Goal: Task Accomplishment & Management: Manage account settings

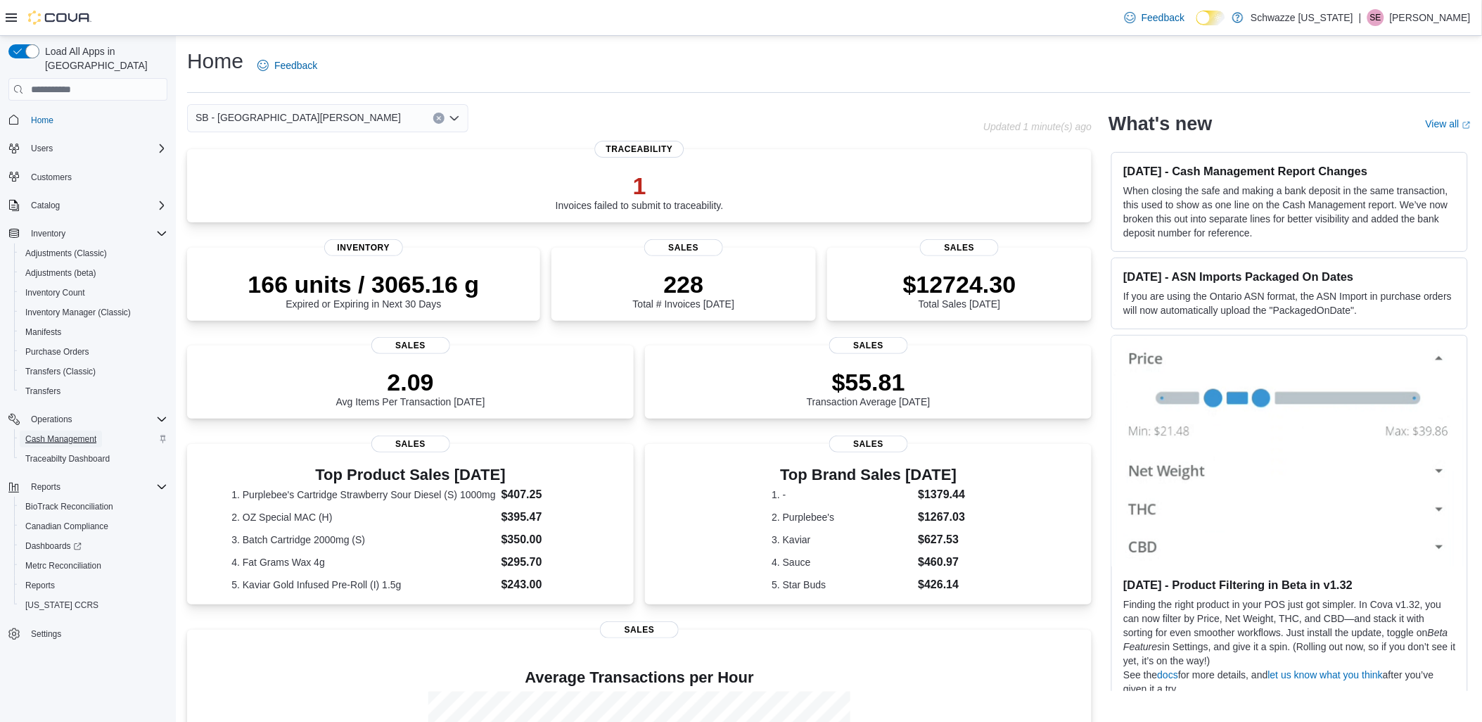
click at [67, 433] on span "Cash Management" at bounding box center [60, 438] width 71 height 11
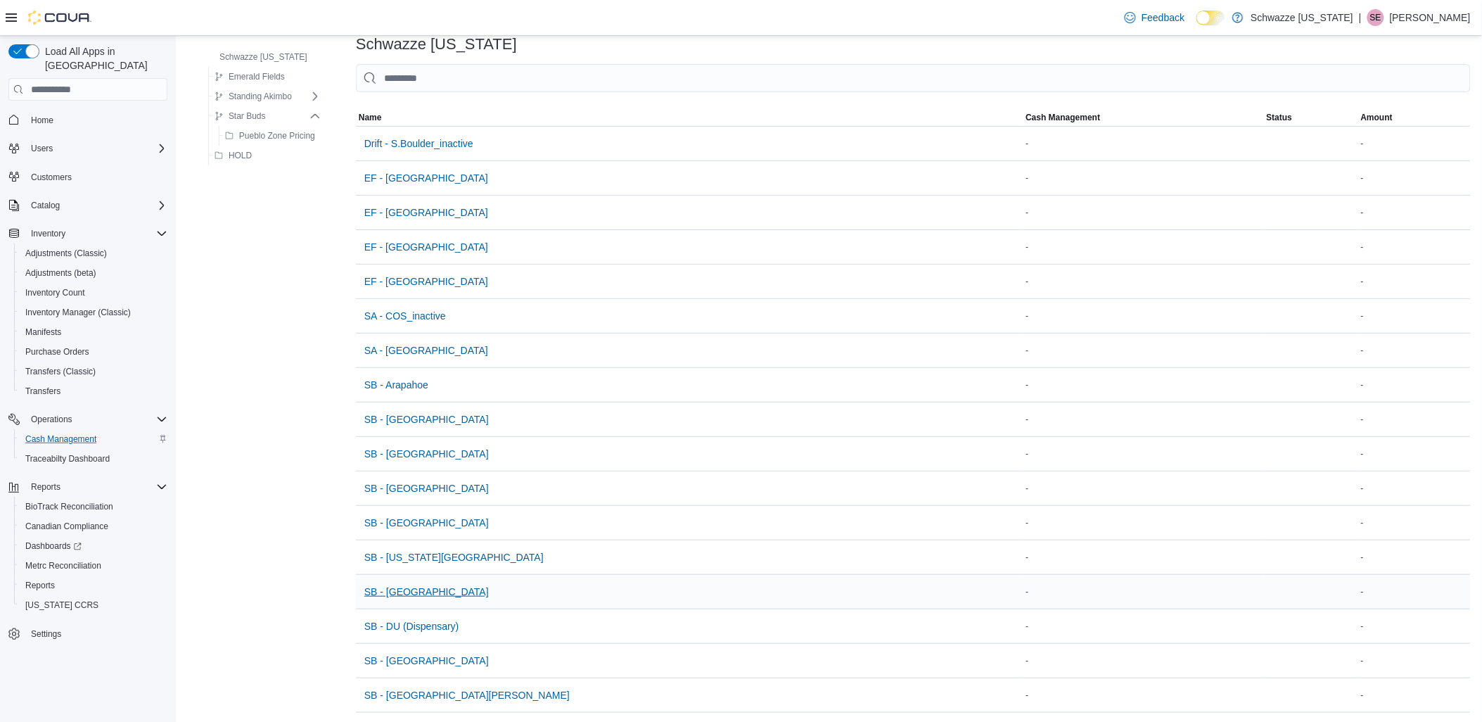
scroll to position [156, 0]
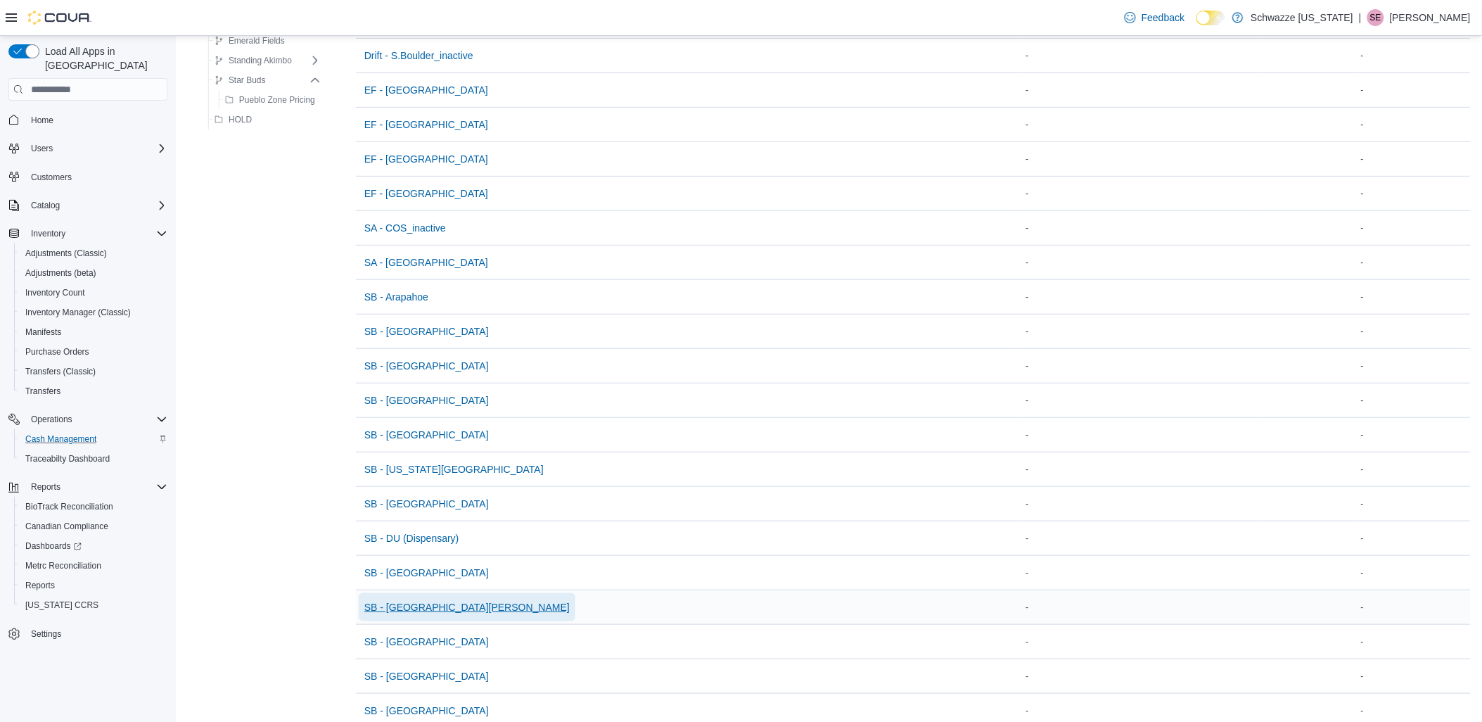
click at [399, 596] on span "SB - [GEOGRAPHIC_DATA][PERSON_NAME]" at bounding box center [466, 607] width 205 height 28
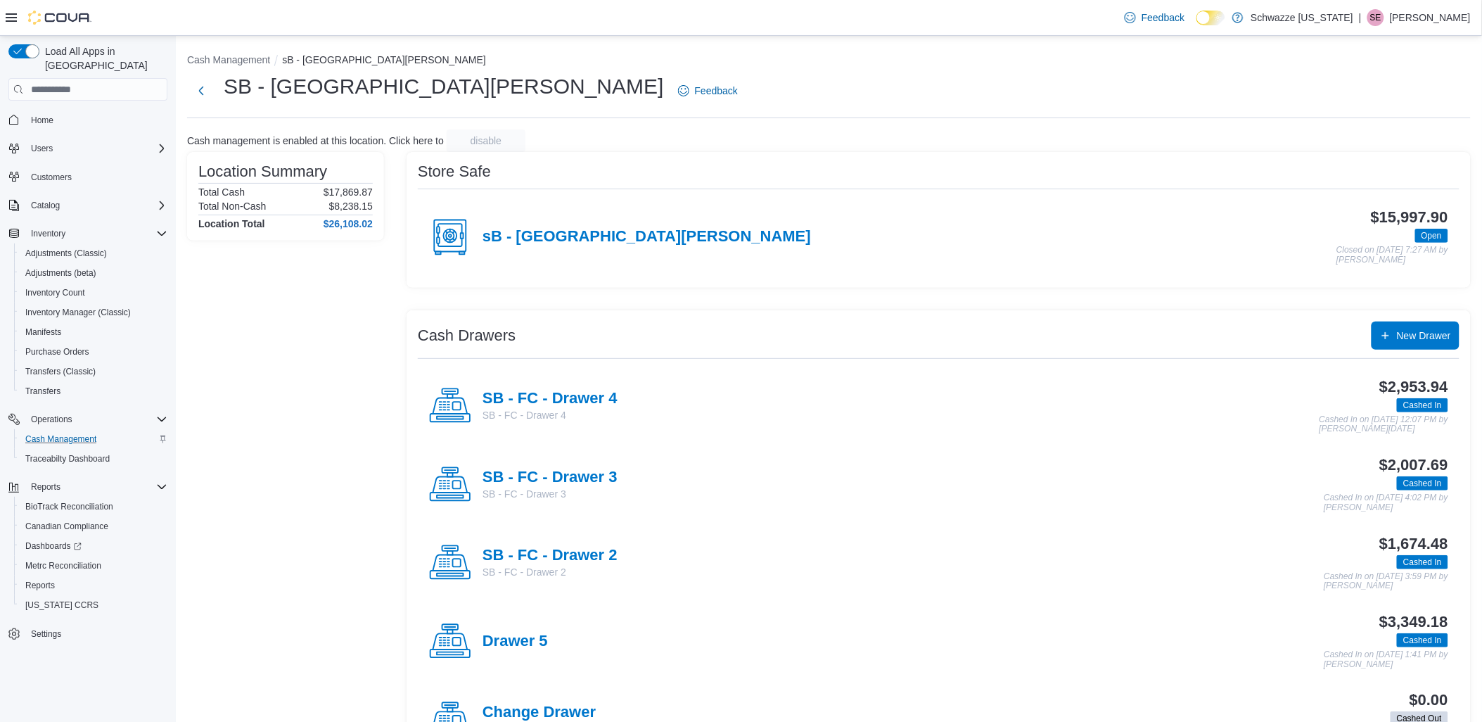
click at [585, 392] on h4 "SB - FC - Drawer 4" at bounding box center [550, 399] width 135 height 18
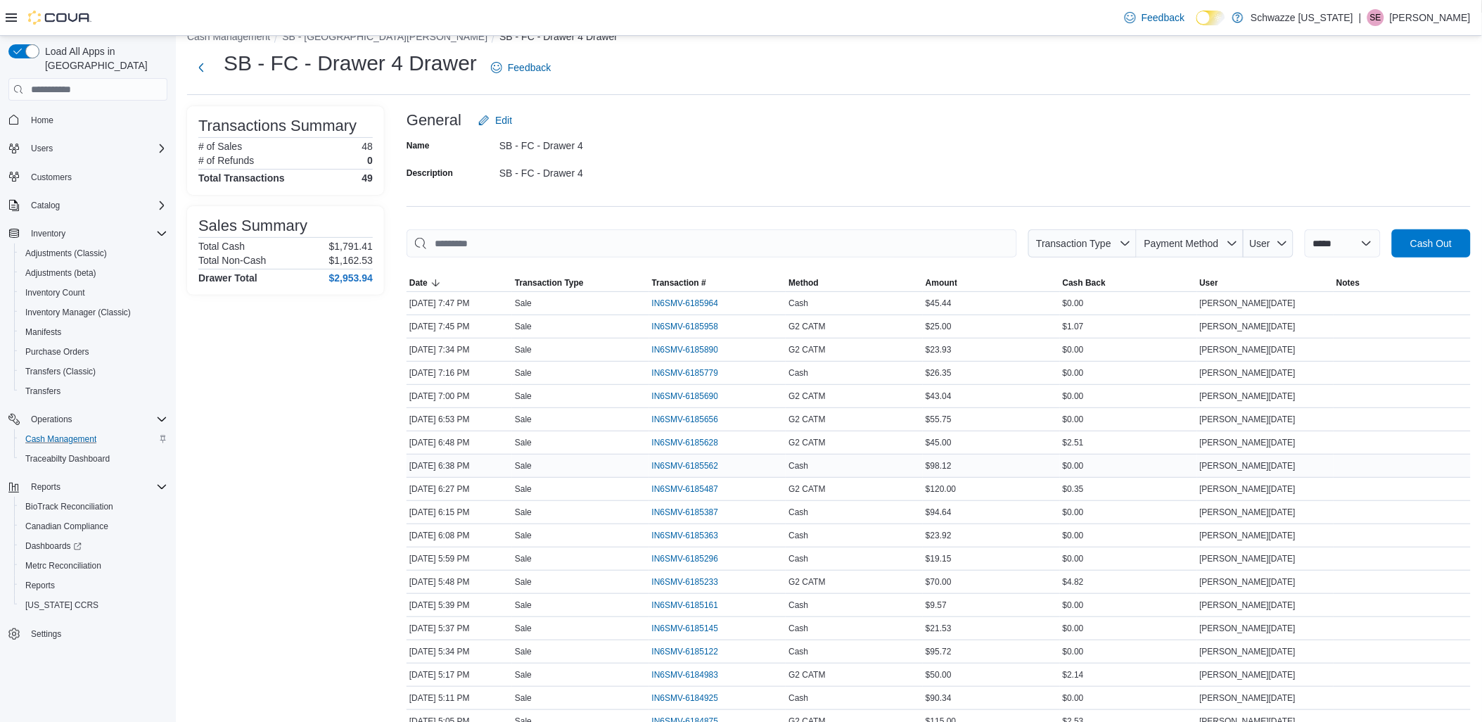
scroll to position [19, 0]
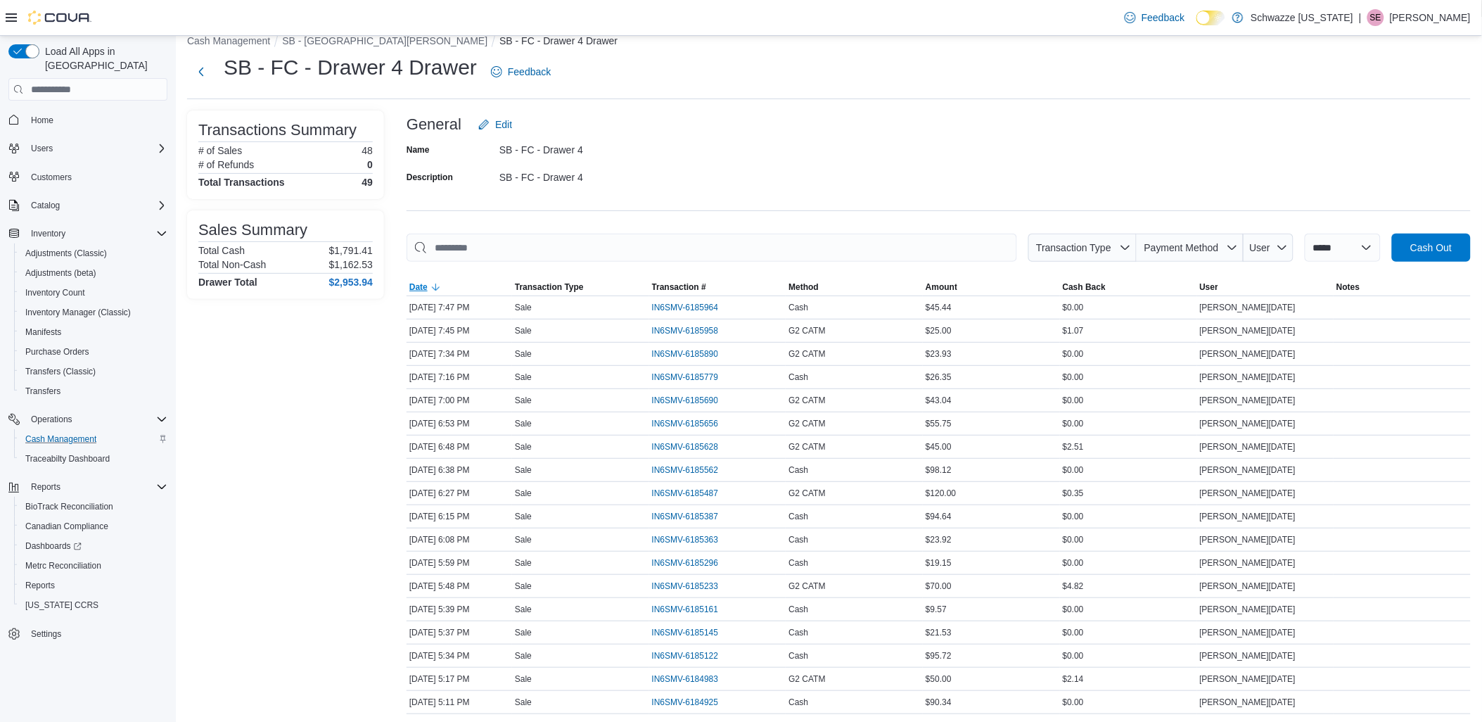
click at [436, 286] on icon "button" at bounding box center [435, 286] width 11 height 11
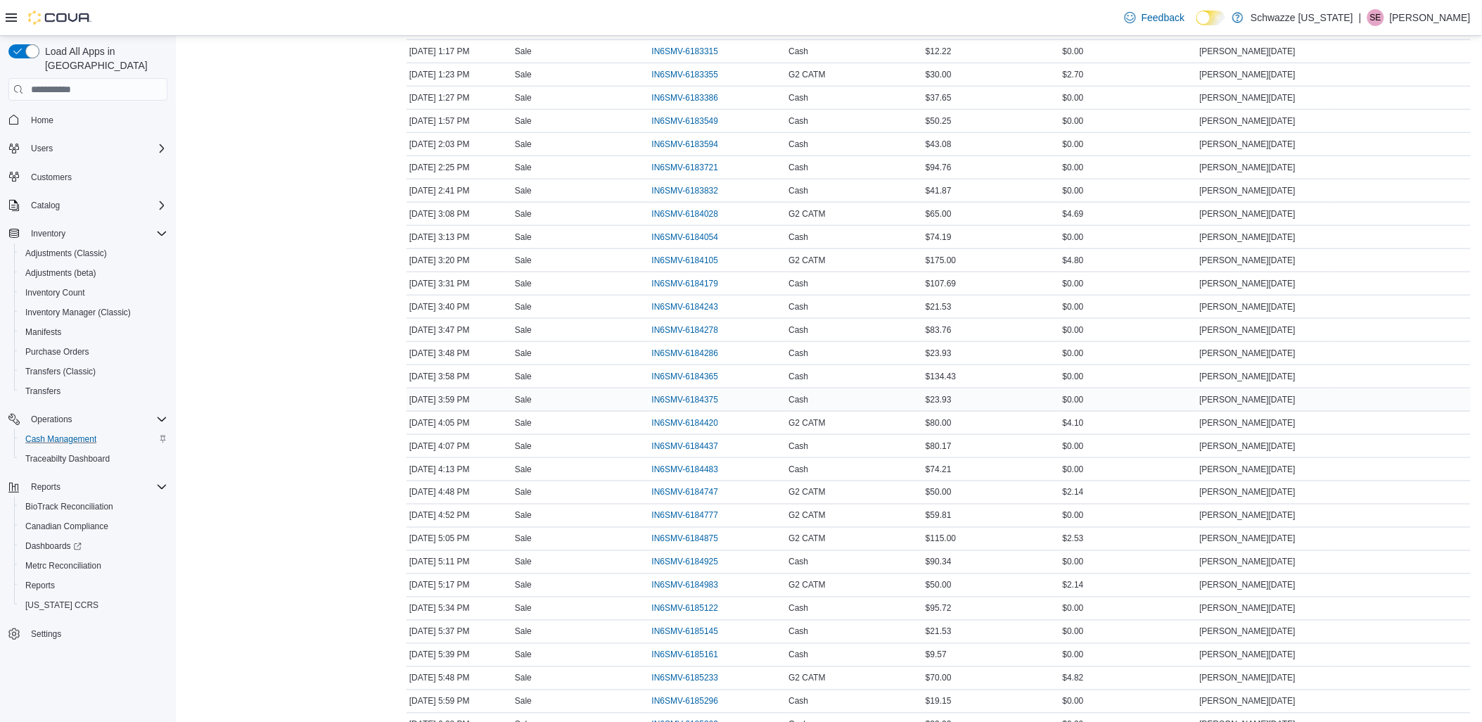
scroll to position [410, 0]
click at [705, 191] on span "IN6SMV-6183549" at bounding box center [685, 189] width 67 height 11
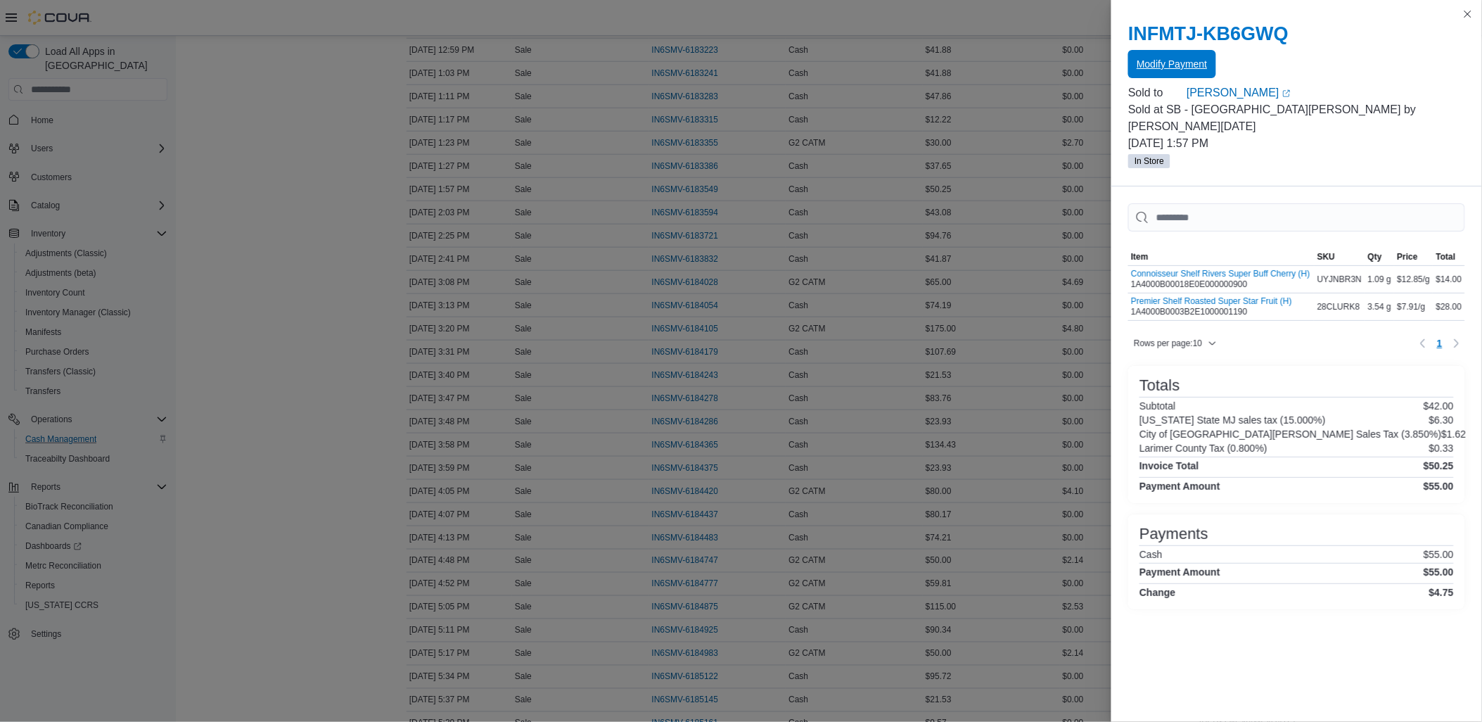
click at [1177, 66] on span "Modify Payment" at bounding box center [1172, 64] width 70 height 14
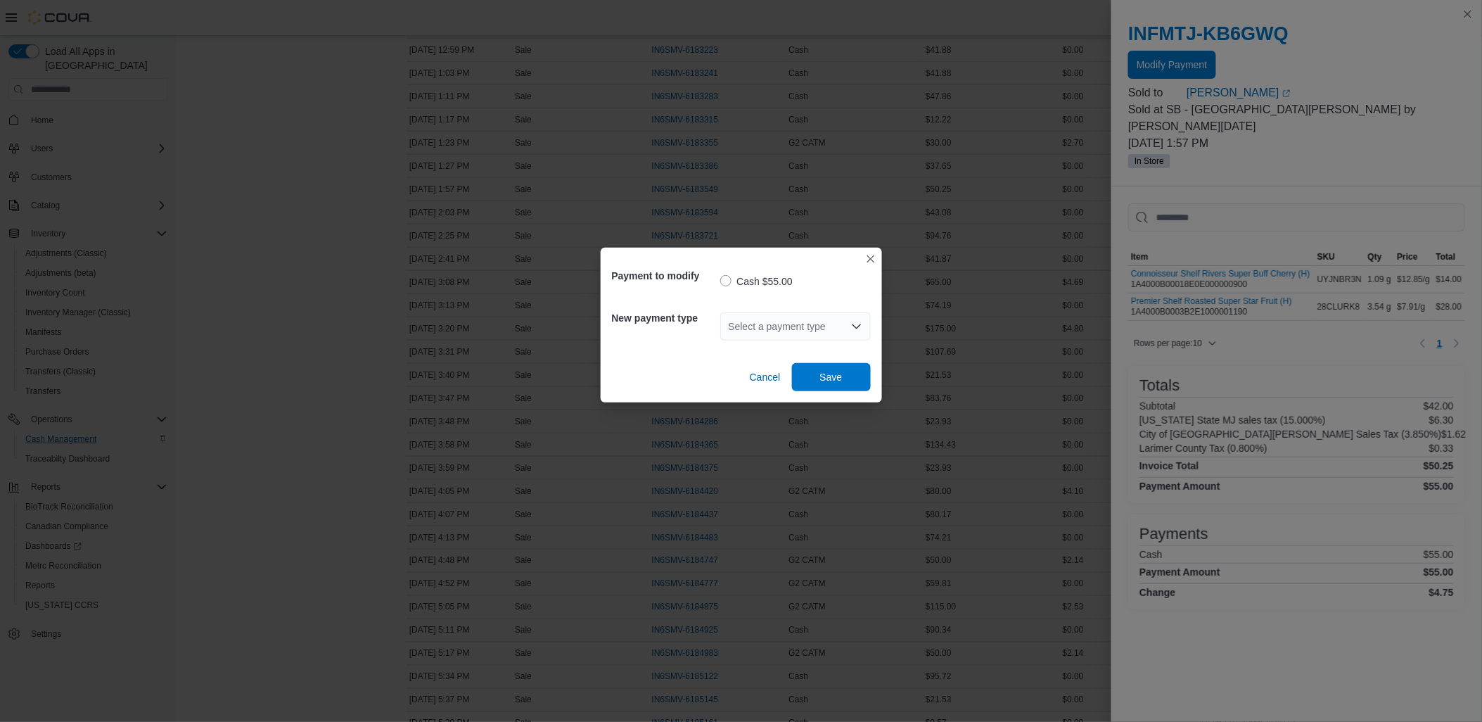
click at [864, 326] on div "Select a payment type" at bounding box center [795, 326] width 151 height 28
click at [806, 371] on span "G2 CATM" at bounding box center [804, 371] width 117 height 14
click at [836, 374] on span "Save" at bounding box center [831, 376] width 23 height 14
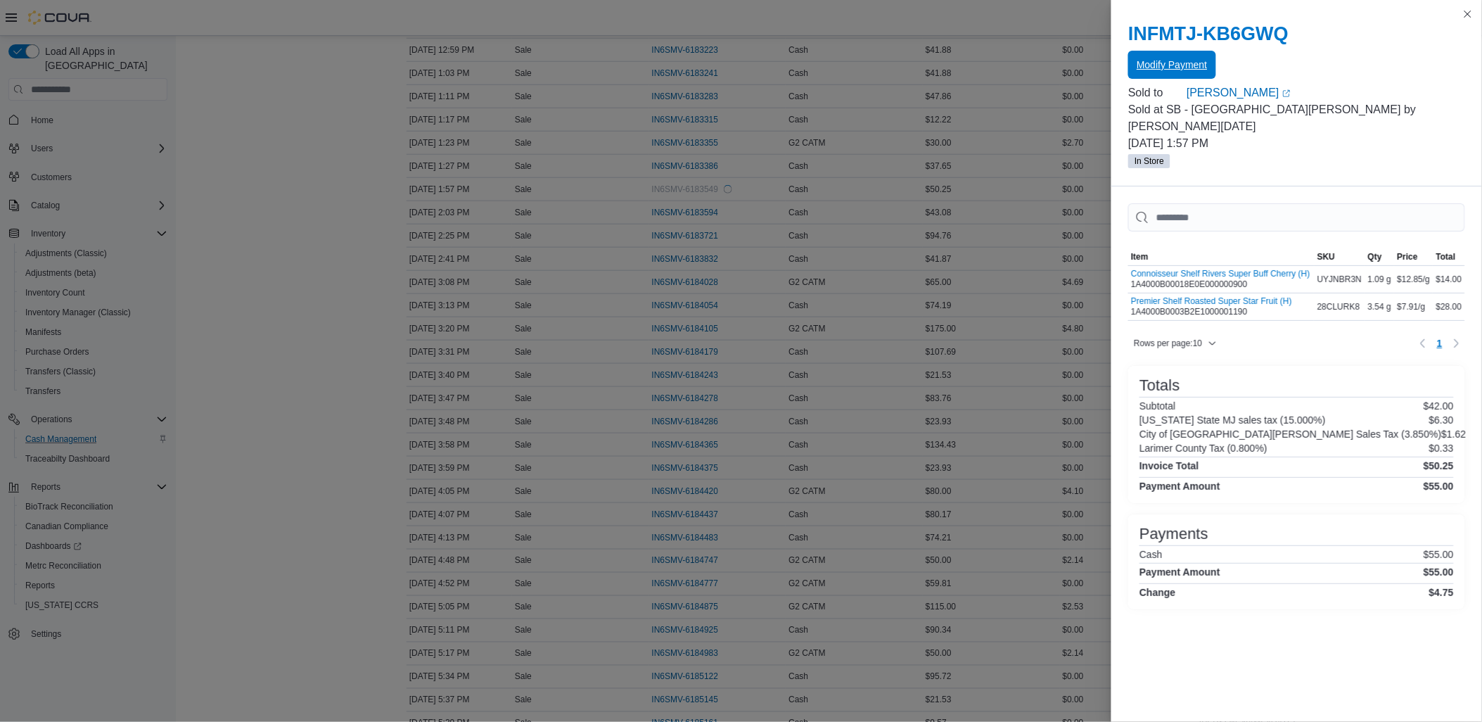
scroll to position [0, 0]
drag, startPoint x: 1471, startPoint y: 16, endPoint x: 1450, endPoint y: 31, distance: 25.8
click at [1471, 16] on button "Close this dialog" at bounding box center [1468, 14] width 17 height 17
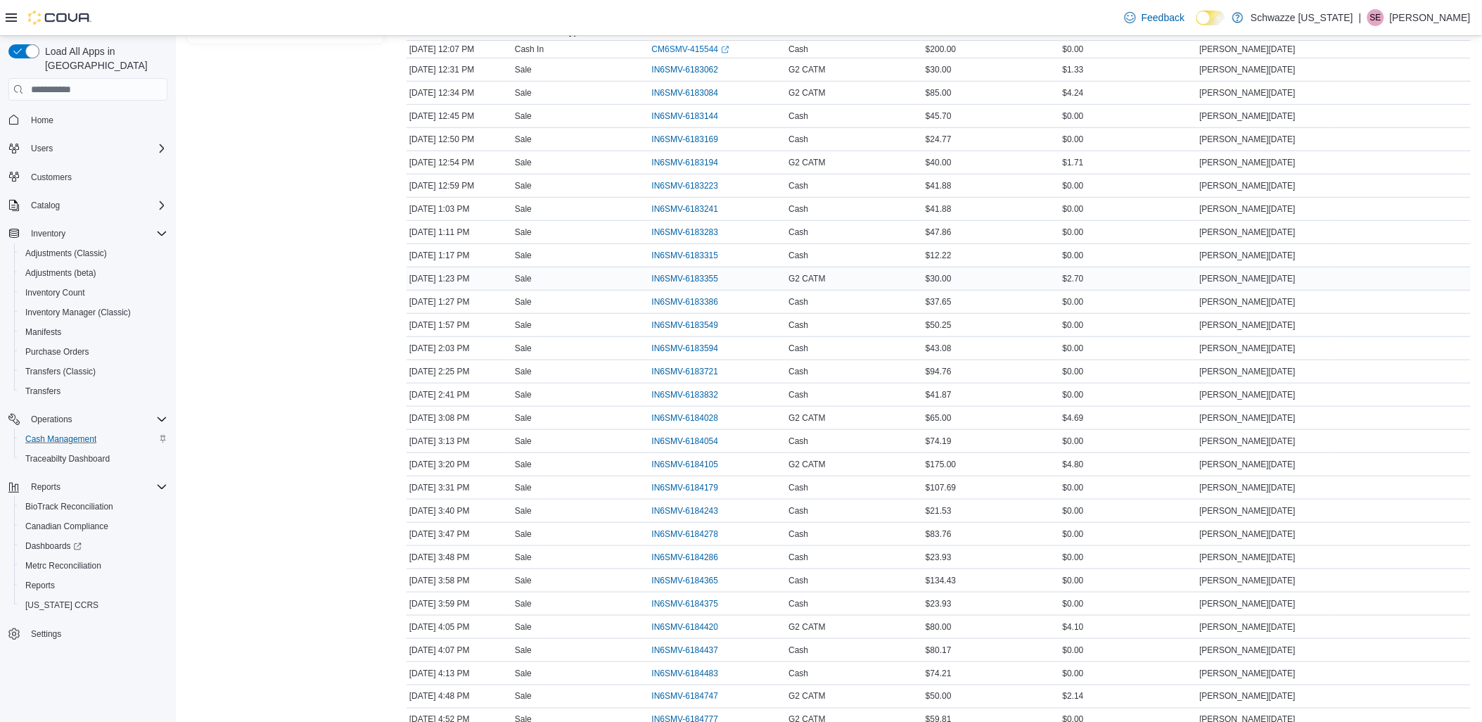
scroll to position [254, 0]
